Goal: Task Accomplishment & Management: Use online tool/utility

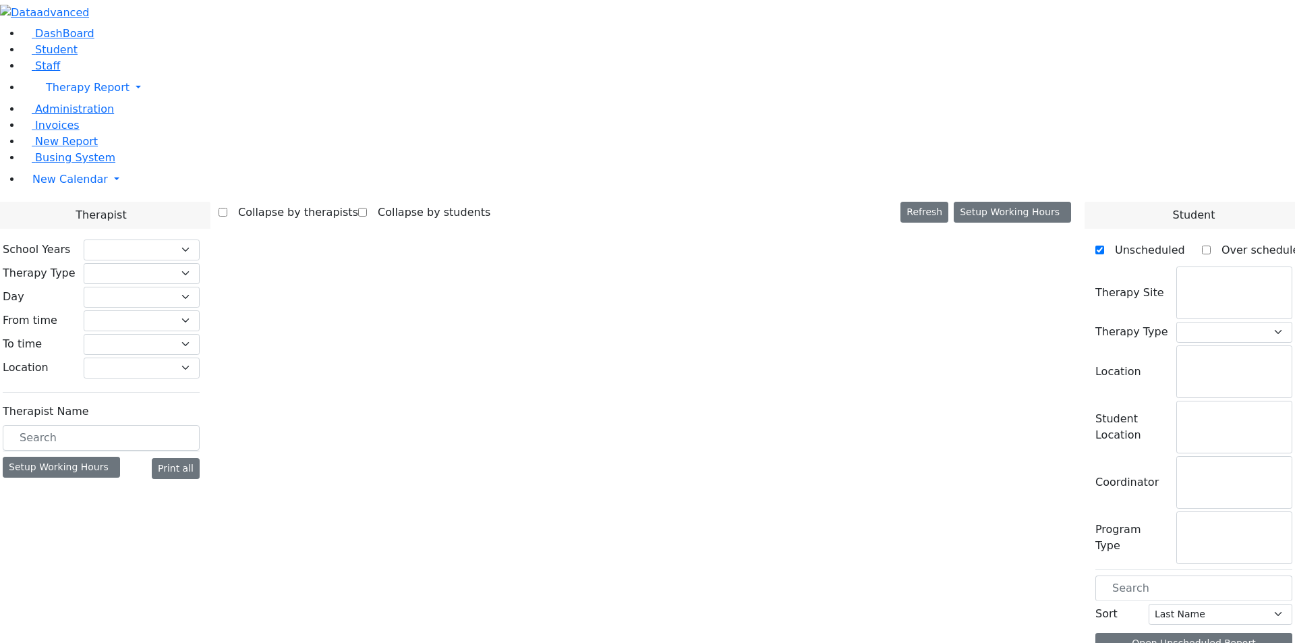
checkbox input "false"
select select "212"
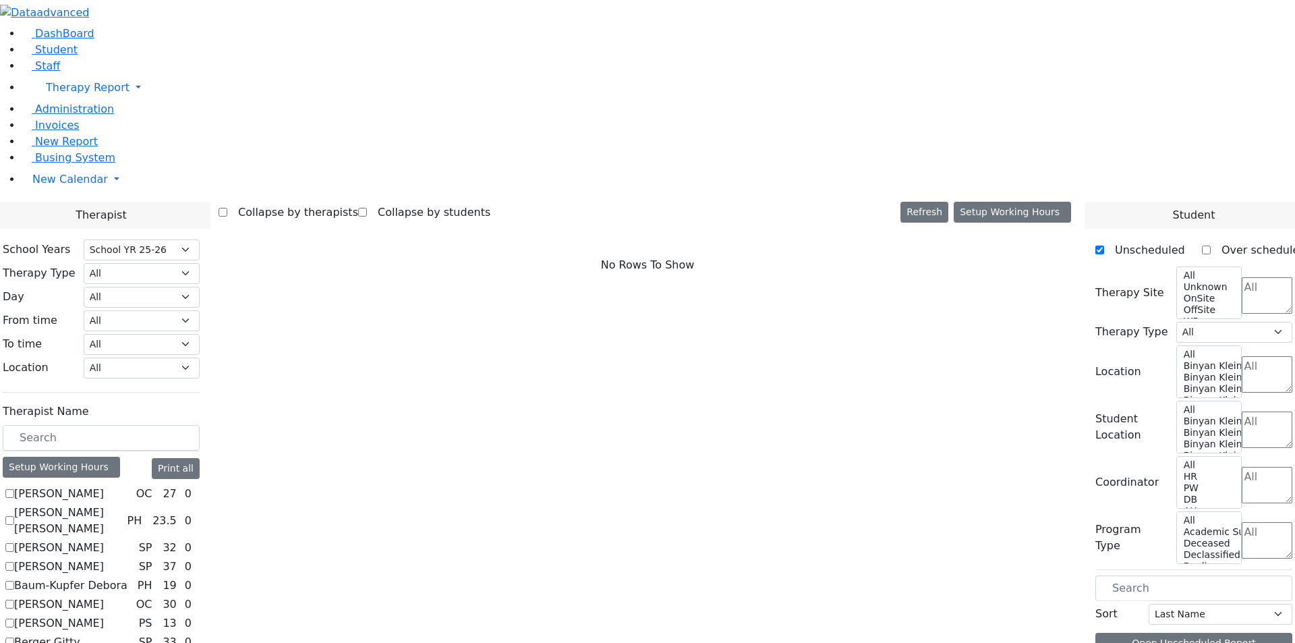
click at [104, 486] on label "[PERSON_NAME]" at bounding box center [59, 494] width 90 height 16
click at [14, 489] on input "[PERSON_NAME]" at bounding box center [9, 493] width 9 height 9
checkbox input "true"
select select "1"
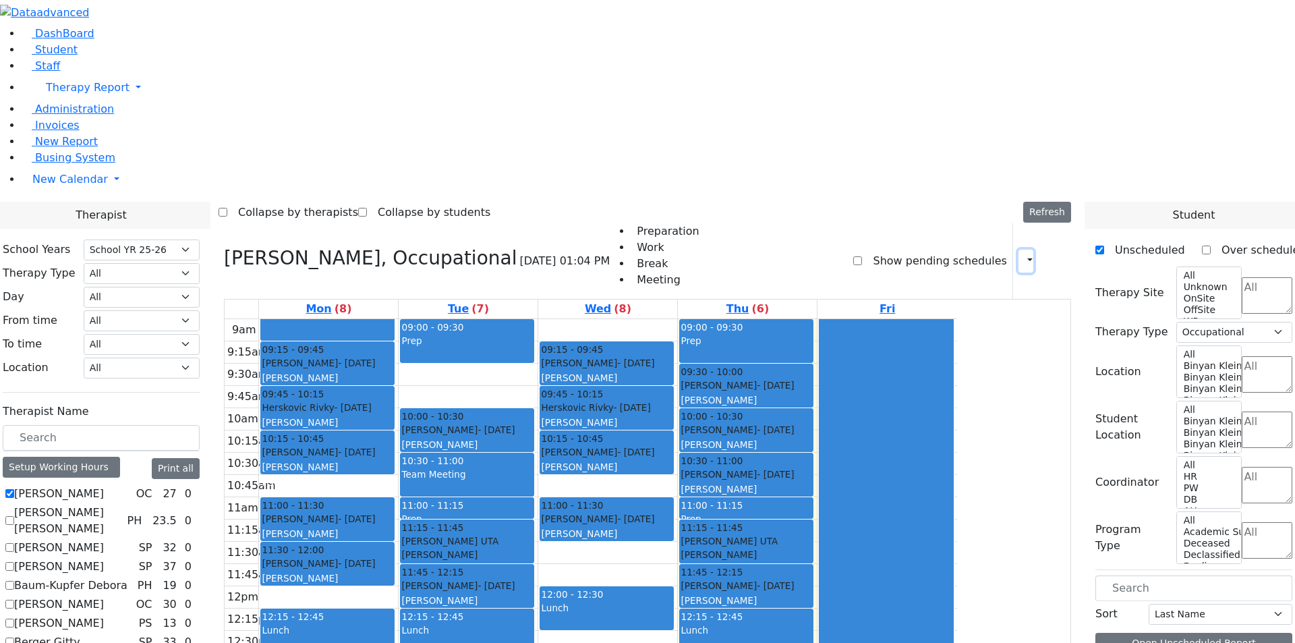
click at [1025, 250] on button "button" at bounding box center [1026, 261] width 15 height 23
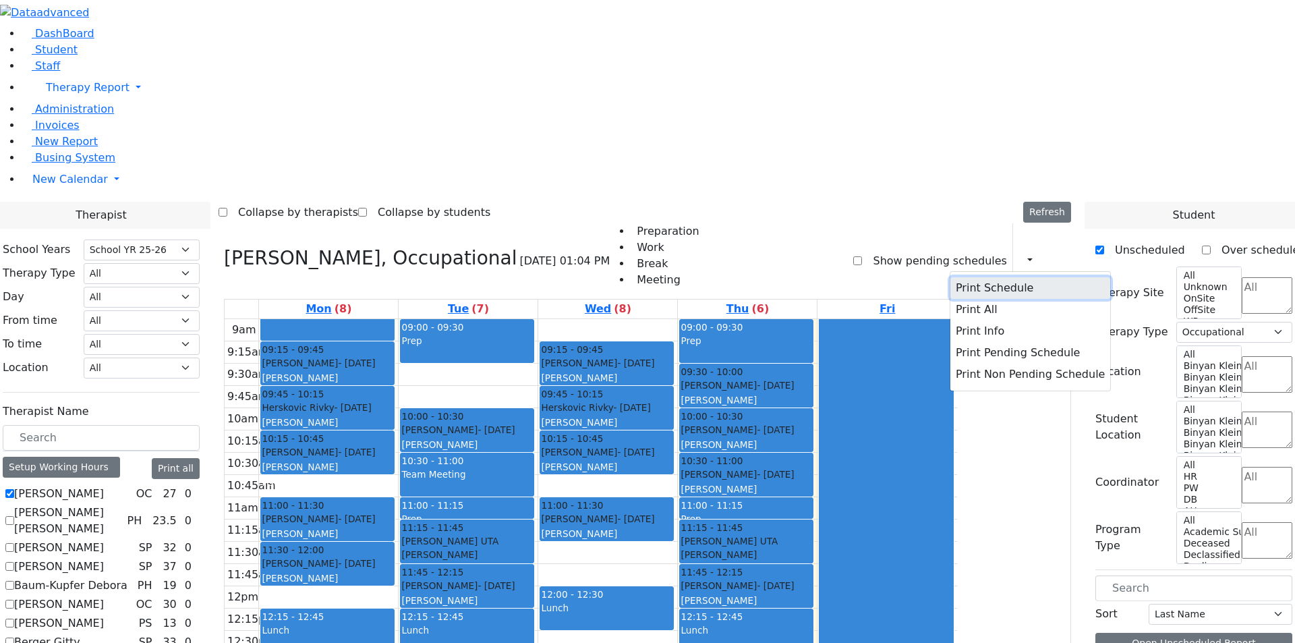
click at [983, 277] on button "Print Schedule" at bounding box center [1030, 288] width 160 height 22
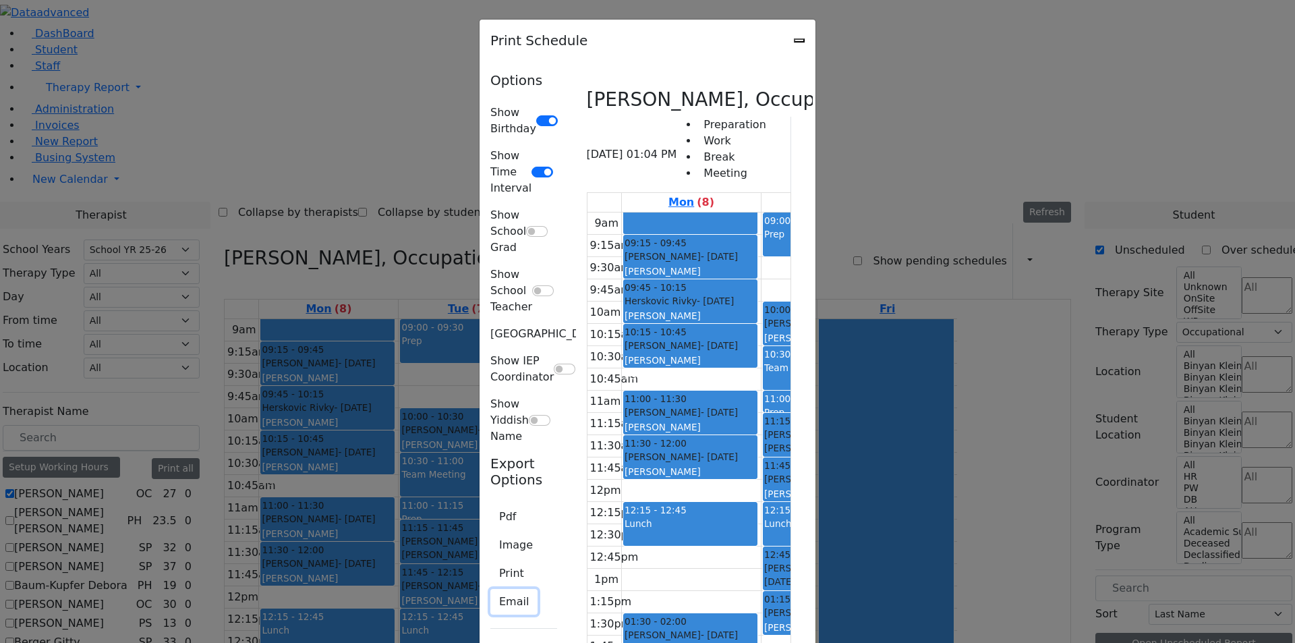
click at [490, 589] on button "Email" at bounding box center [513, 602] width 47 height 26
type input "[EMAIL_ADDRESS][DOMAIN_NAME]"
type textarea "This is schedule for [PERSON_NAME]"
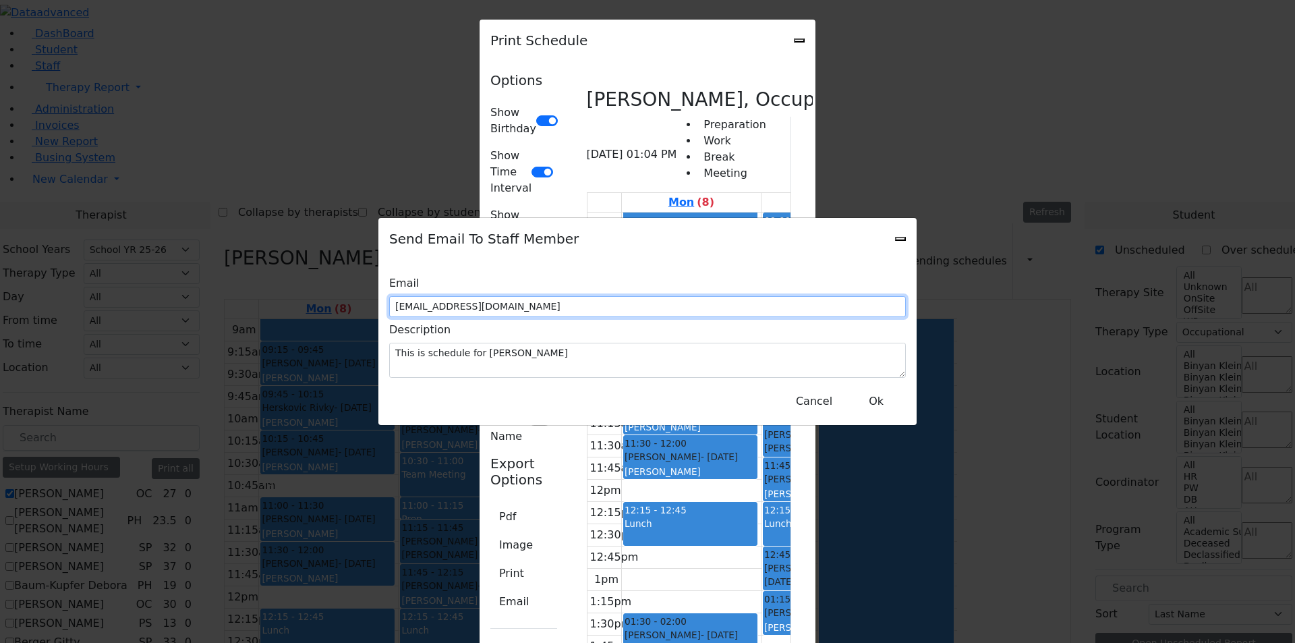
click at [576, 302] on input "[EMAIL_ADDRESS][DOMAIN_NAME]" at bounding box center [647, 306] width 517 height 21
type input "[EMAIL_ADDRESS][DOMAIN_NAME]"
click at [878, 402] on button "Ok" at bounding box center [876, 402] width 49 height 26
